Goal: Information Seeking & Learning: Find specific fact

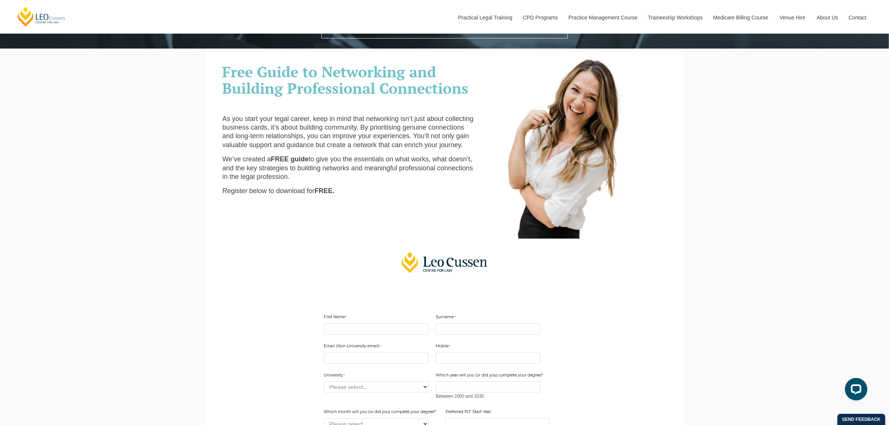
scroll to position [280, 0]
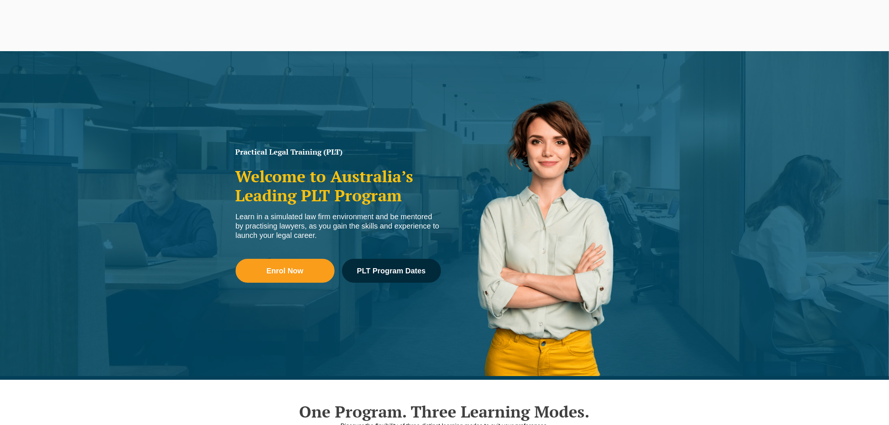
type input "board emmeeber"
click at [864, 3] on button "submit" at bounding box center [868, 7] width 8 height 8
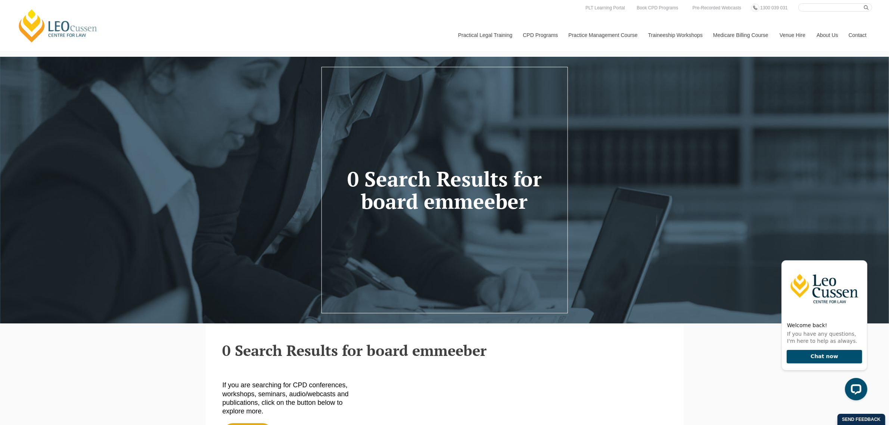
drag, startPoint x: 488, startPoint y: 350, endPoint x: 490, endPoint y: 345, distance: 5.2
click at [488, 352] on h2 "0 Search Results for board emmeeber" at bounding box center [444, 350] width 444 height 16
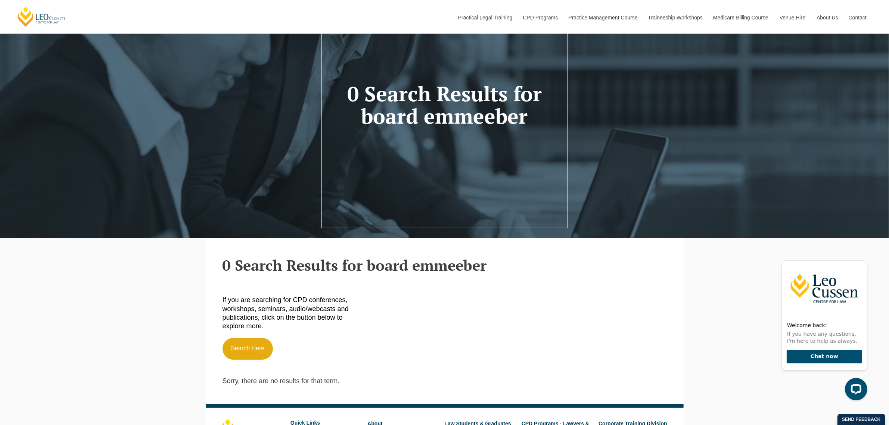
scroll to position [93, 0]
